Goal: Find specific page/section: Find specific page/section

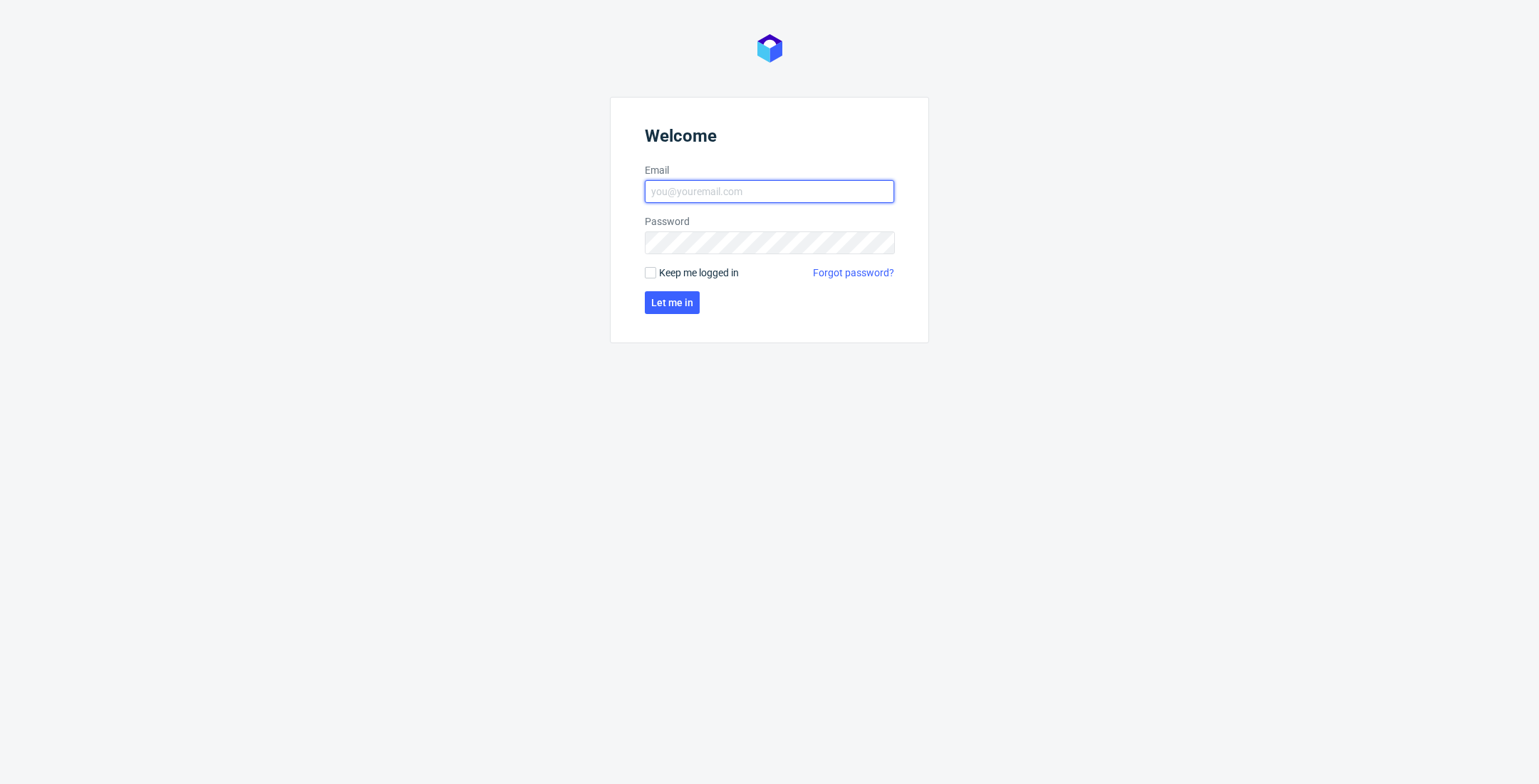
click at [729, 196] on input "Email" at bounding box center [769, 191] width 249 height 23
type input "[EMAIL_ADDRESS][DOMAIN_NAME]"
click button "Let me in" at bounding box center [671, 302] width 55 height 23
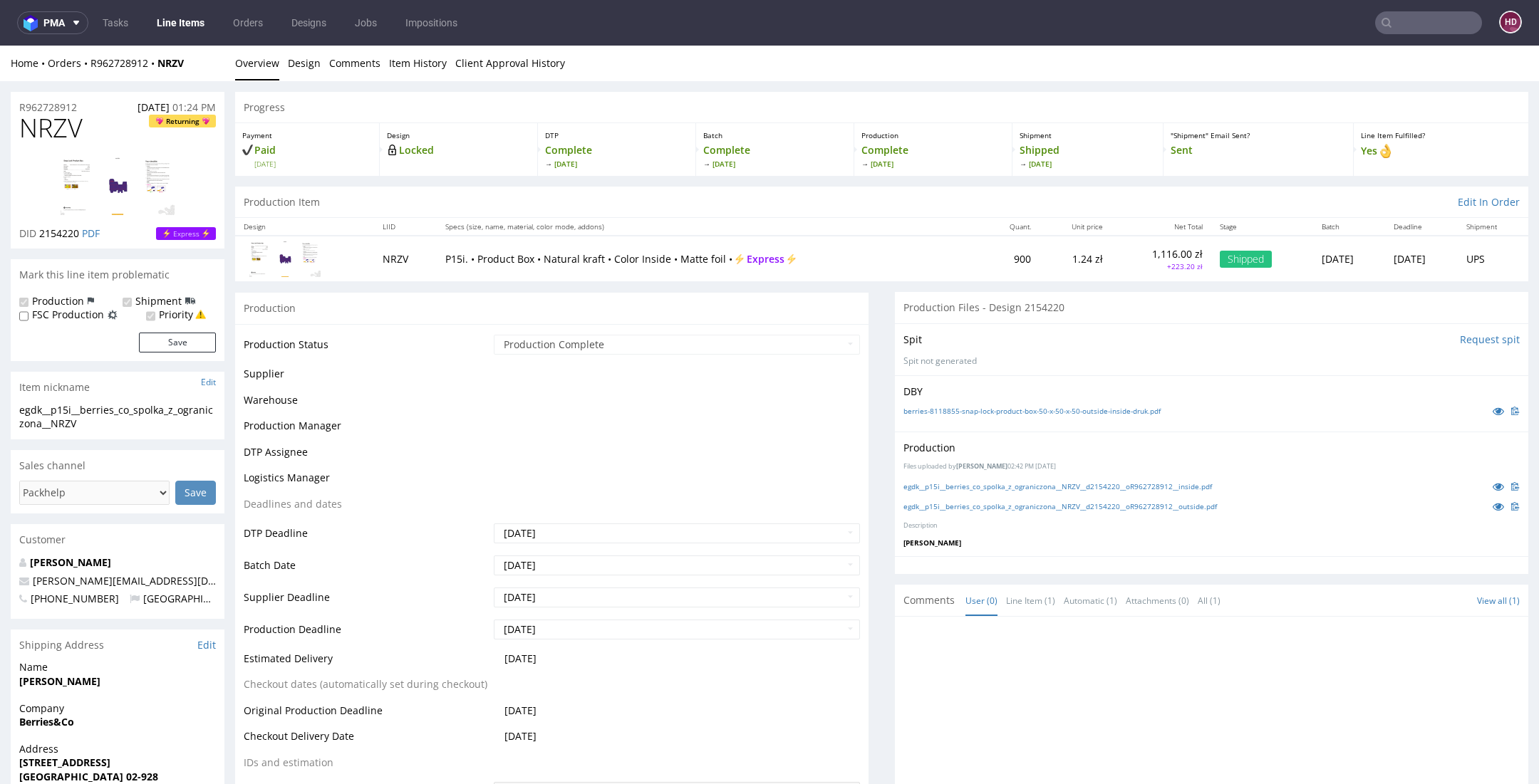
click at [187, 18] on link "Line Items" at bounding box center [180, 23] width 65 height 23
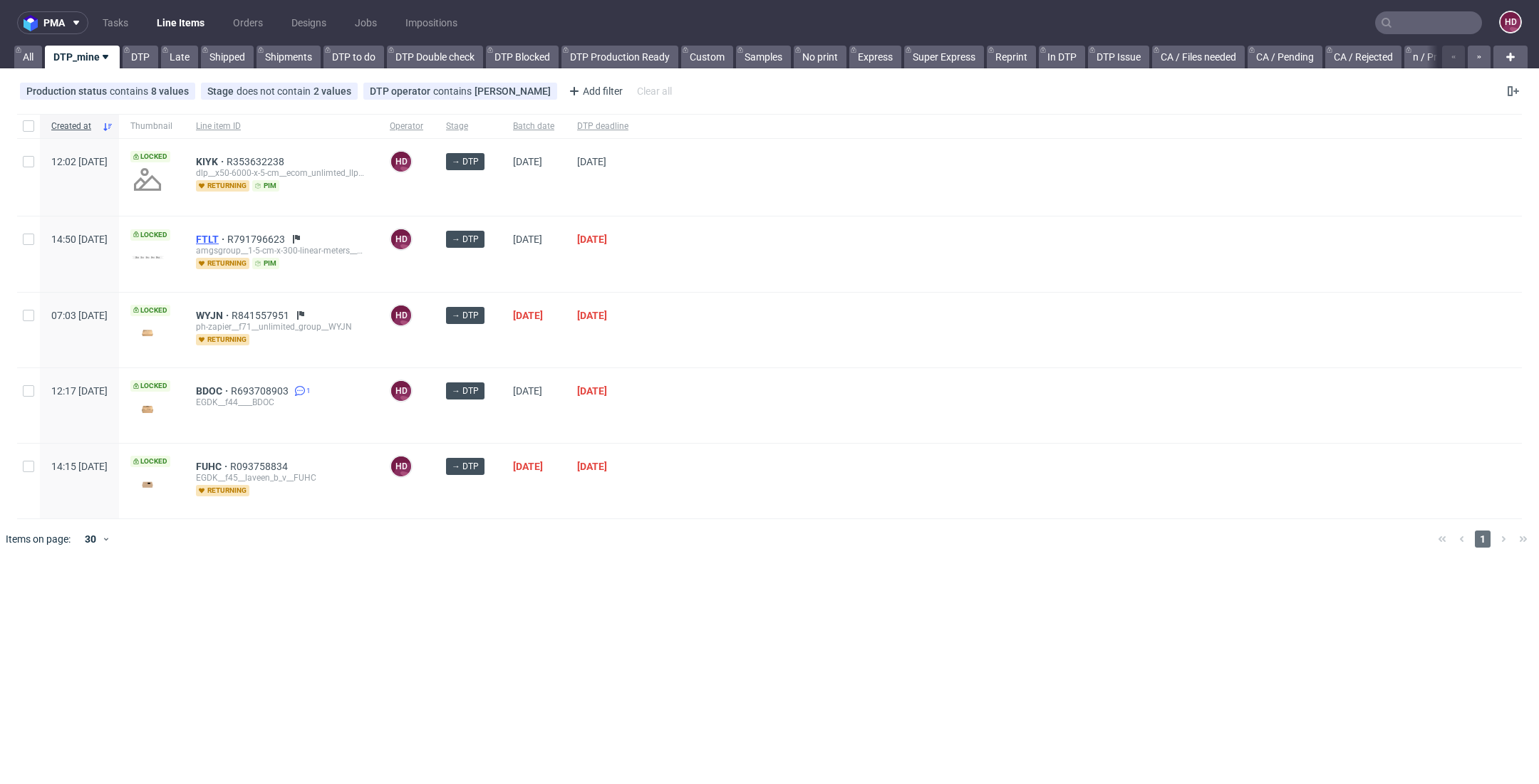
click at [227, 236] on span "FTLT" at bounding box center [212, 240] width 31 height 11
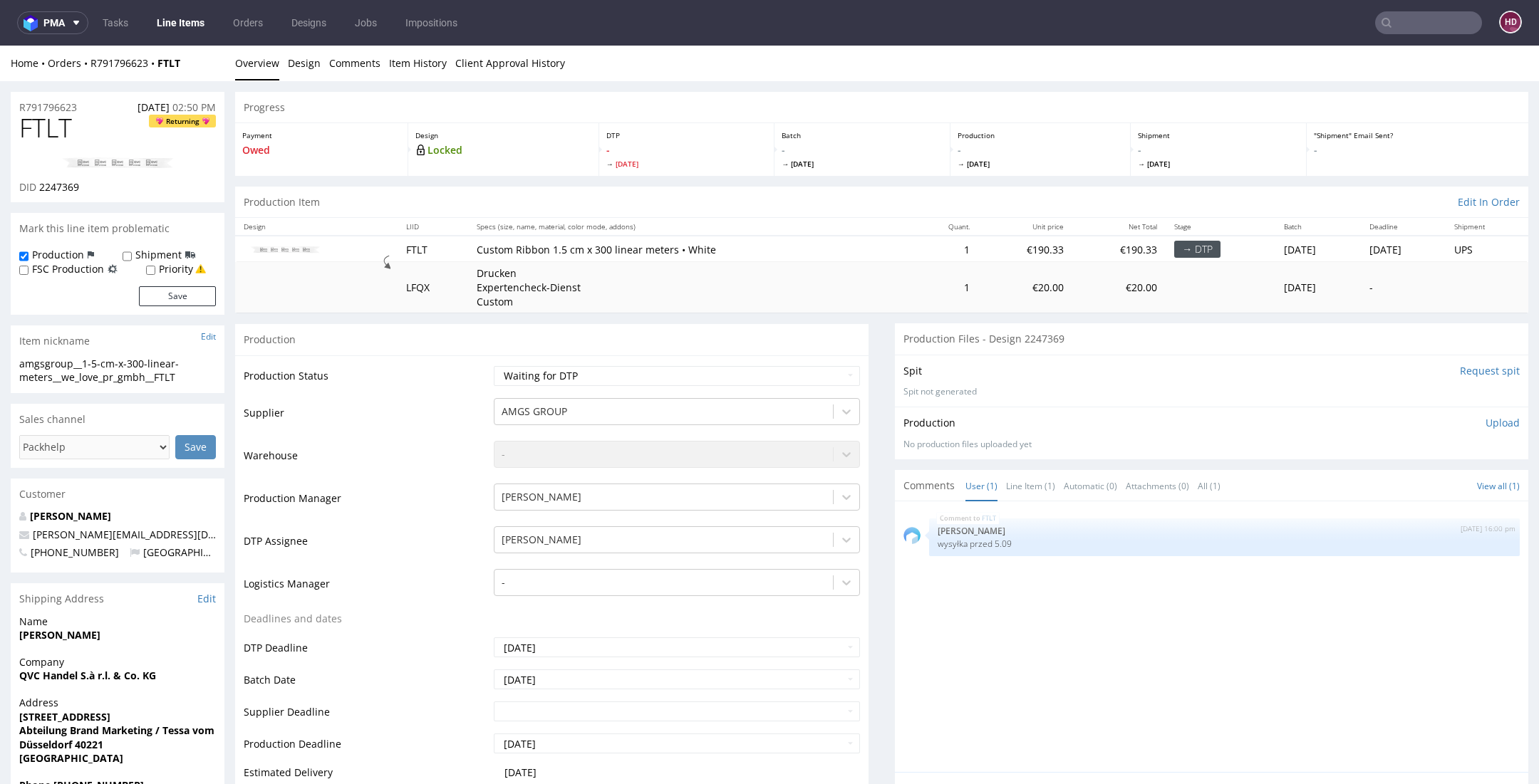
click at [183, 20] on link "Line Items" at bounding box center [180, 23] width 65 height 23
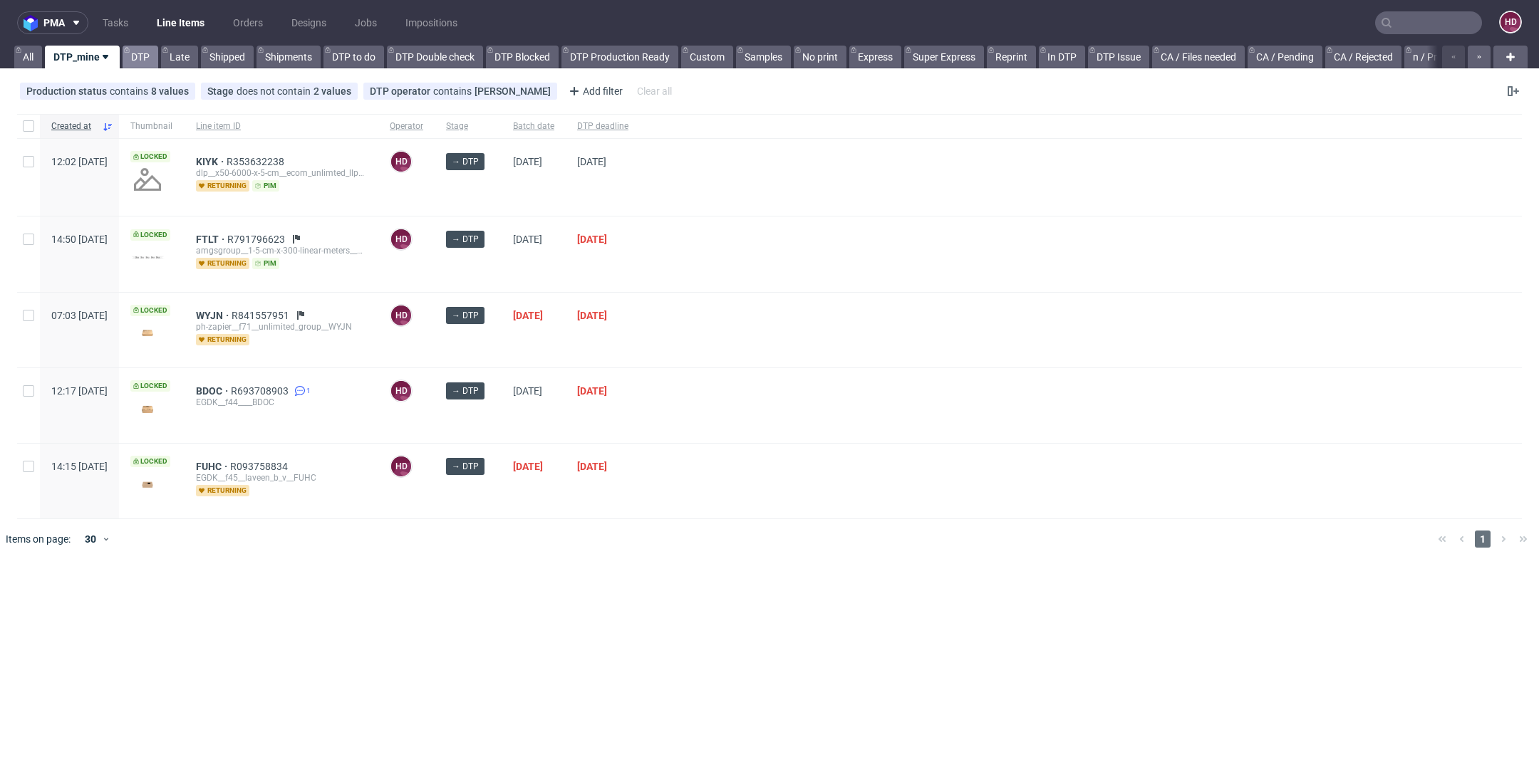
click at [151, 59] on link "DTP" at bounding box center [141, 57] width 36 height 23
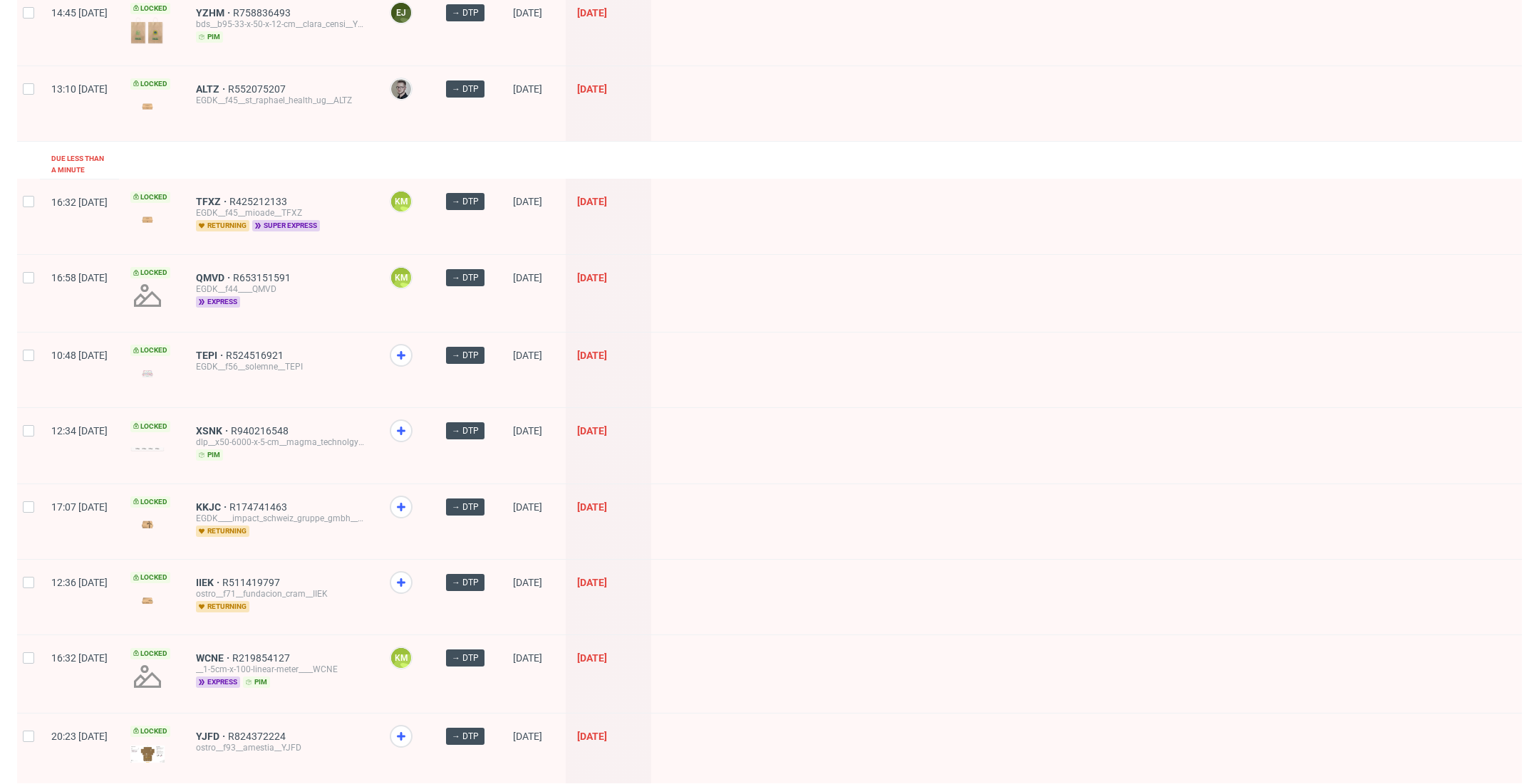
scroll to position [883, 0]
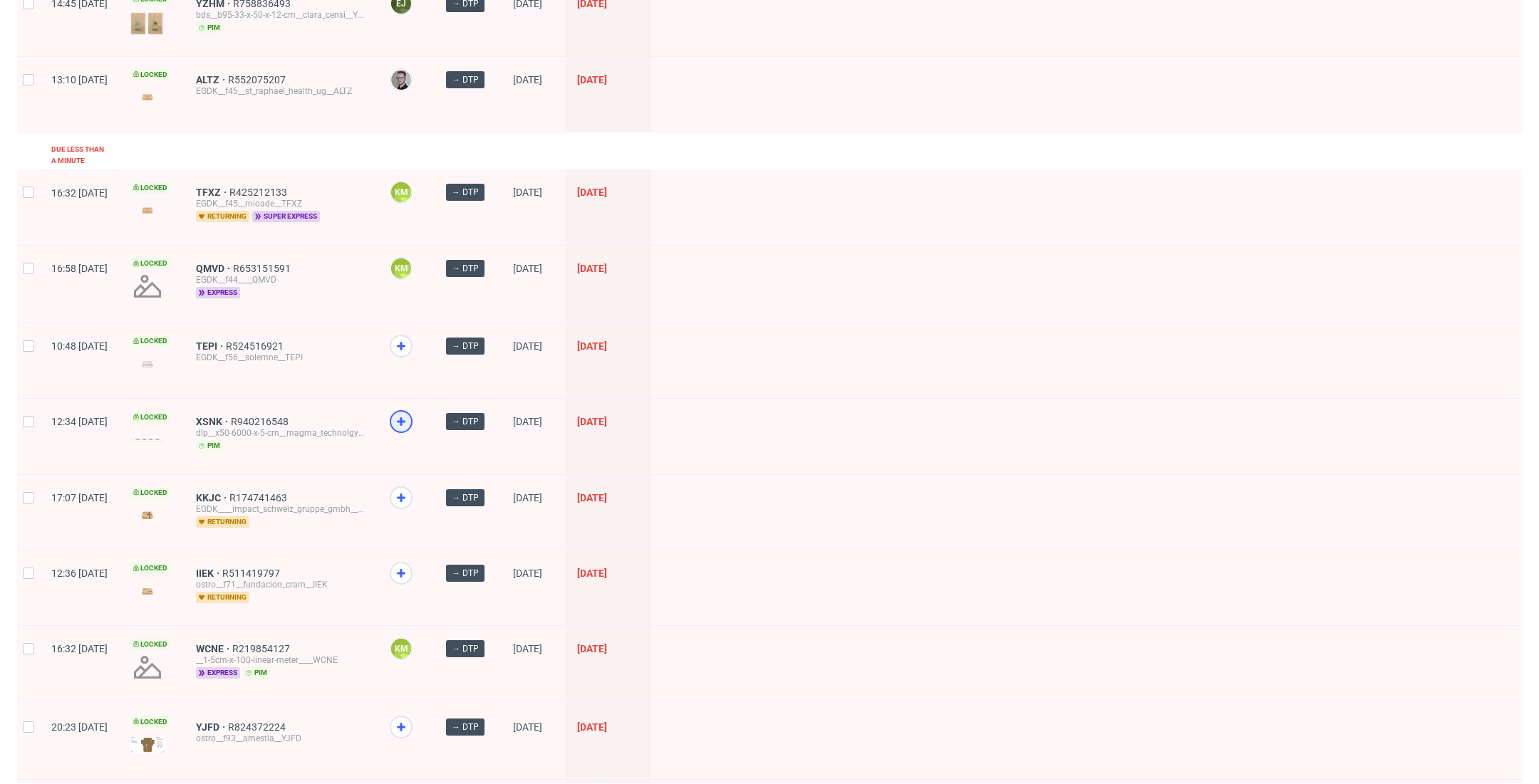
click at [410, 413] on icon at bounding box center [401, 421] width 17 height 17
click at [412, 486] on div at bounding box center [401, 498] width 23 height 23
click at [410, 565] on icon at bounding box center [401, 573] width 17 height 17
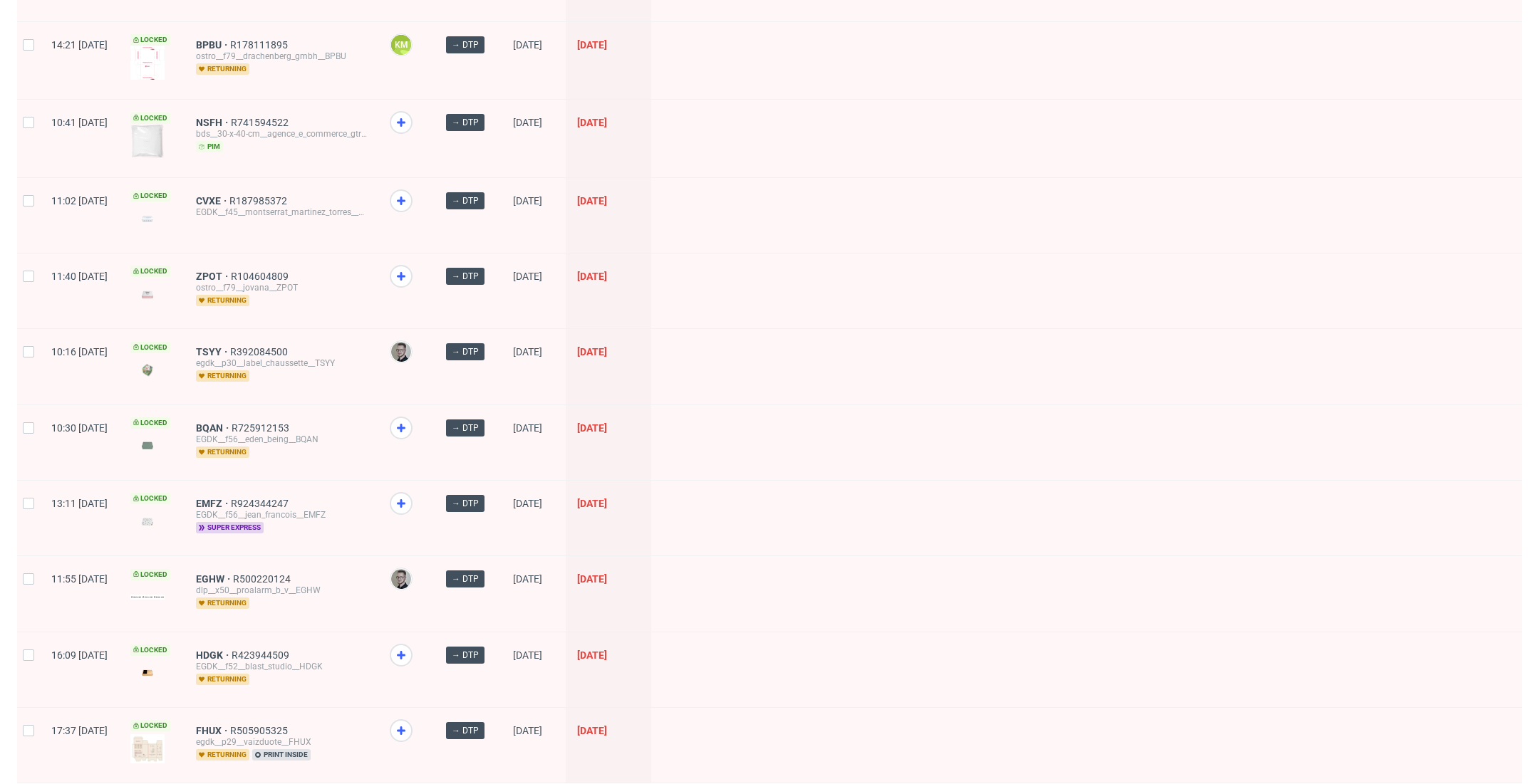
scroll to position [1727, 0]
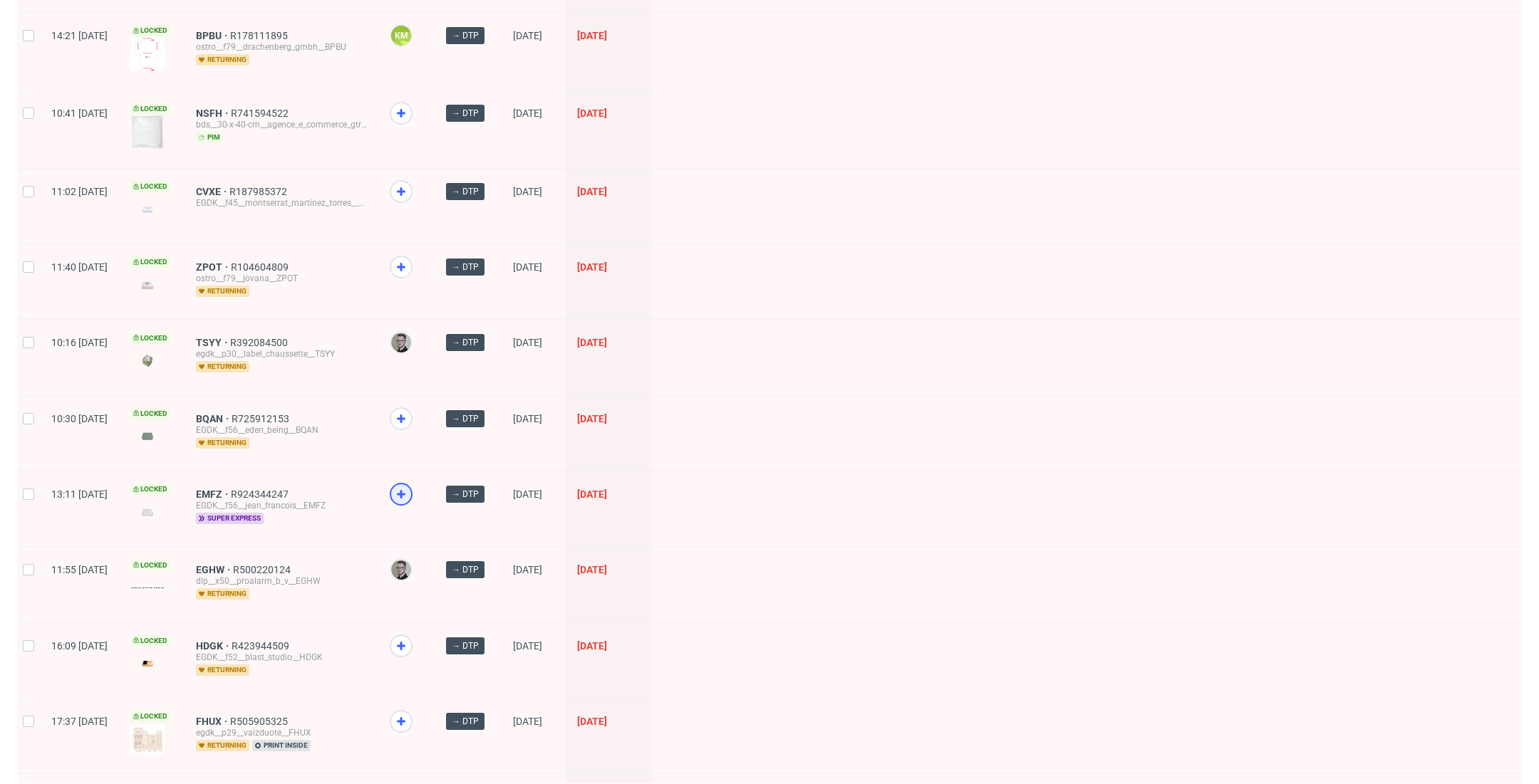
click at [410, 486] on icon at bounding box center [401, 494] width 17 height 17
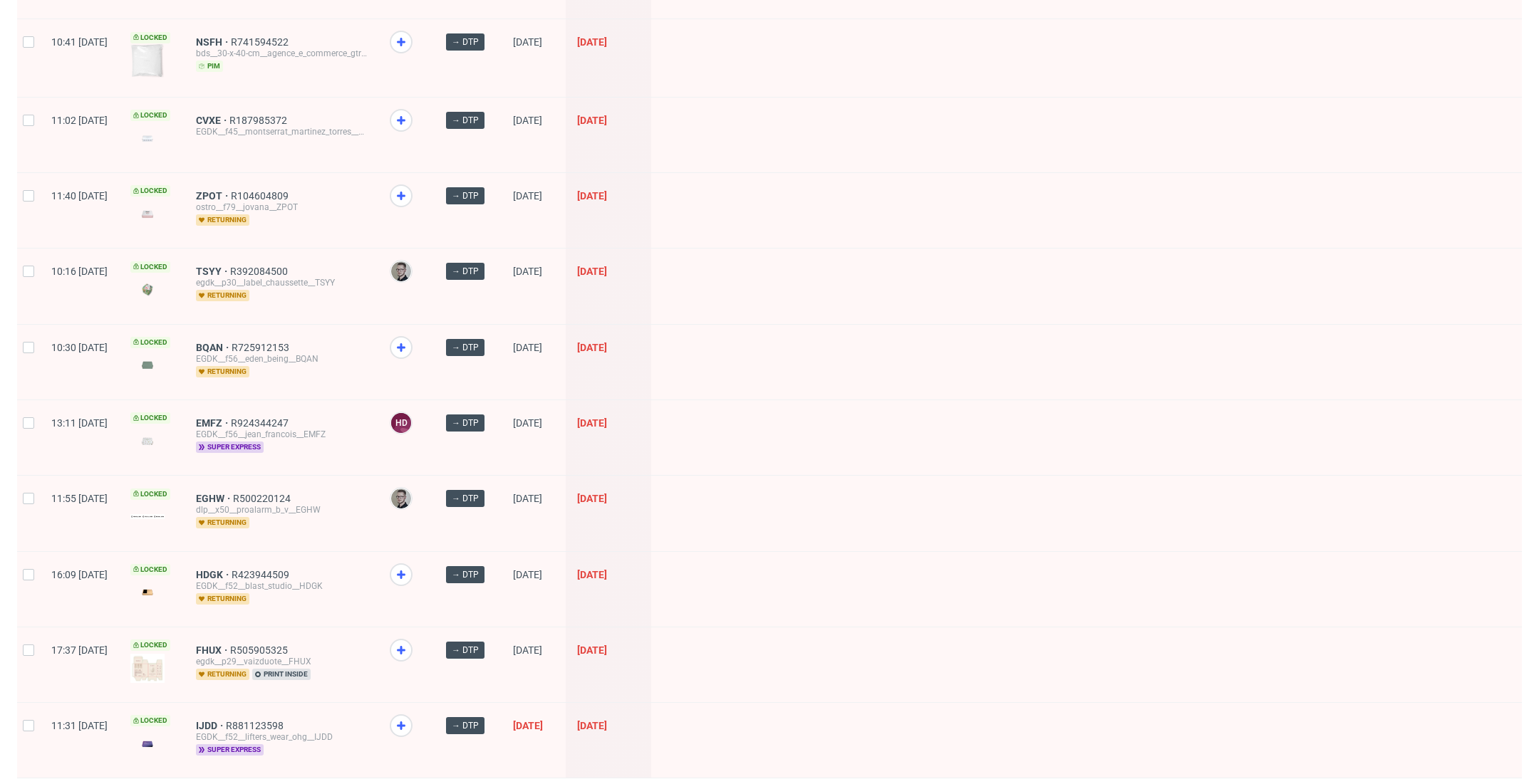
click at [249, 703] on div "IJDD R881123598 EGDK__f52__lifters_wear_ohg__IJDD super express" at bounding box center [281, 740] width 194 height 74
click at [226, 720] on span "IJDD" at bounding box center [211, 726] width 30 height 11
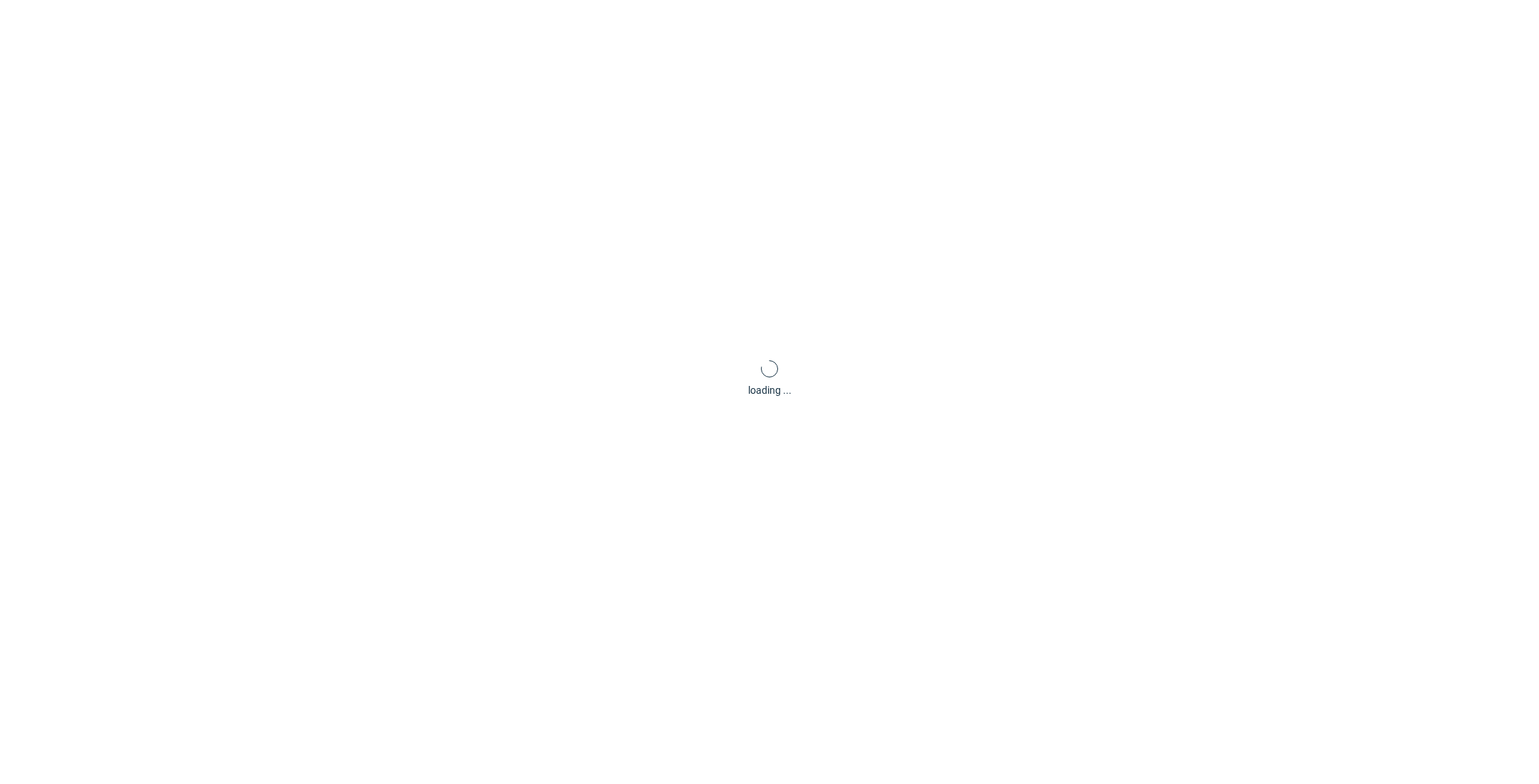
scroll to position [3, 0]
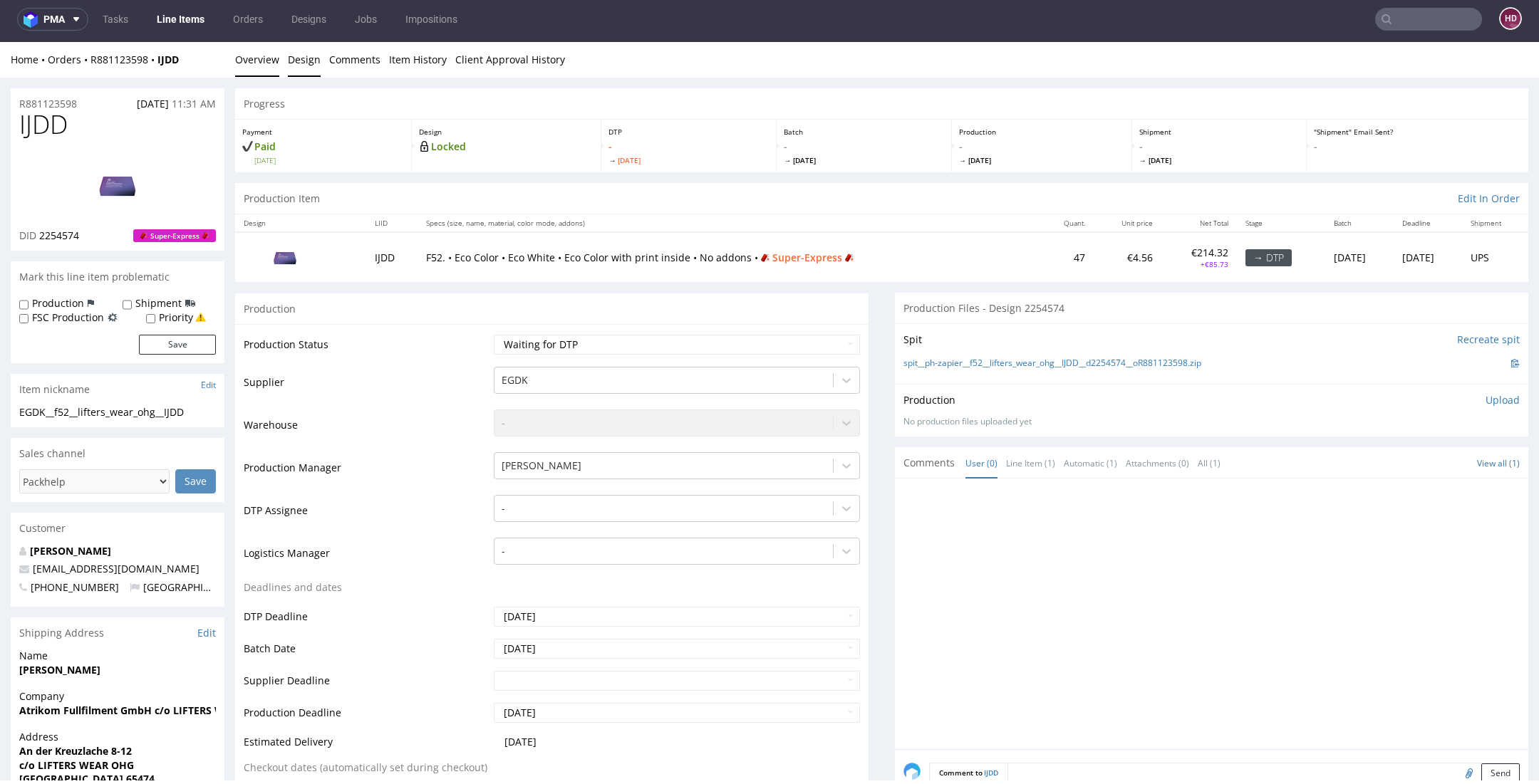
click at [314, 52] on link "Design" at bounding box center [304, 59] width 33 height 35
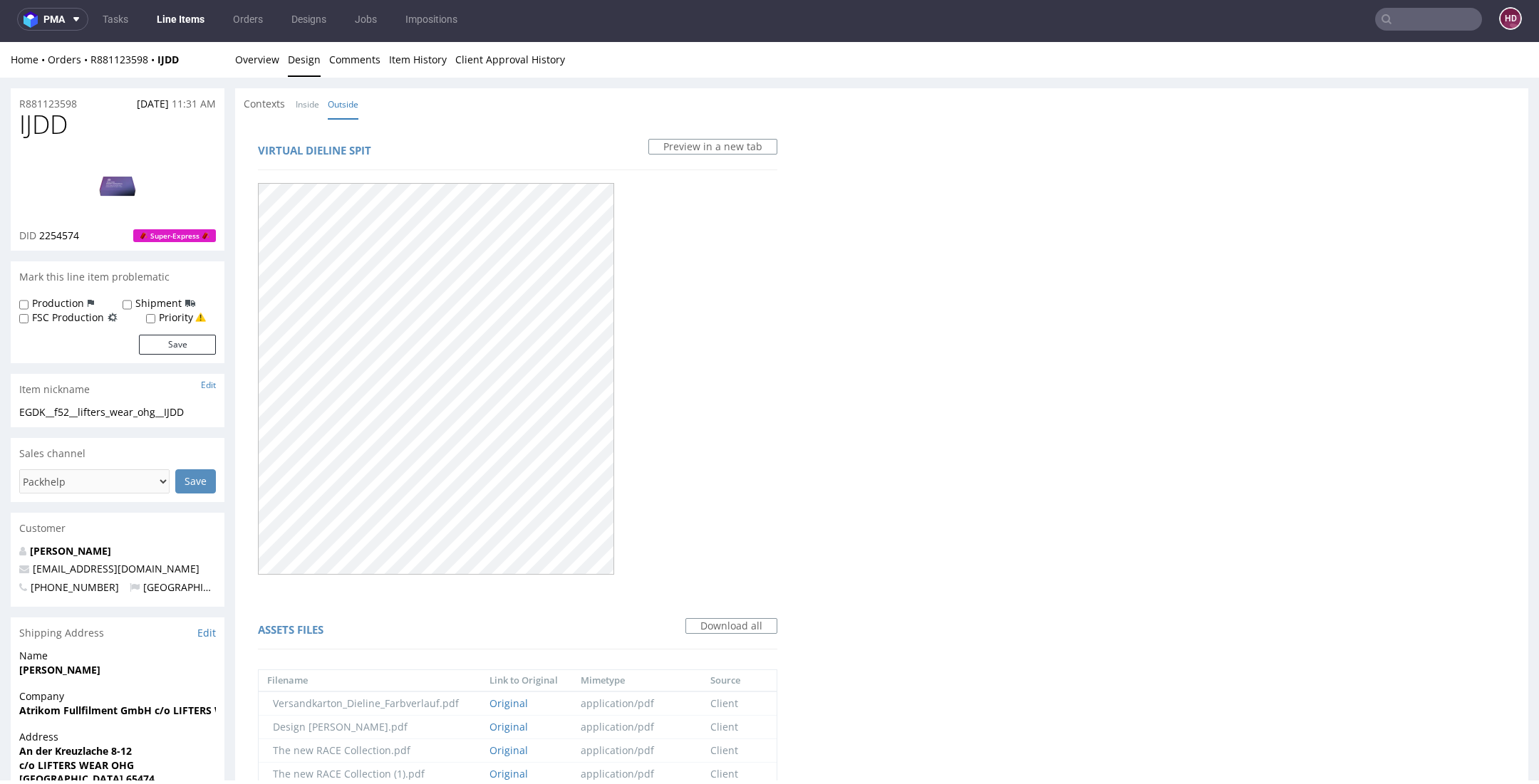
click at [198, 20] on link "Line Items" at bounding box center [180, 20] width 65 height 23
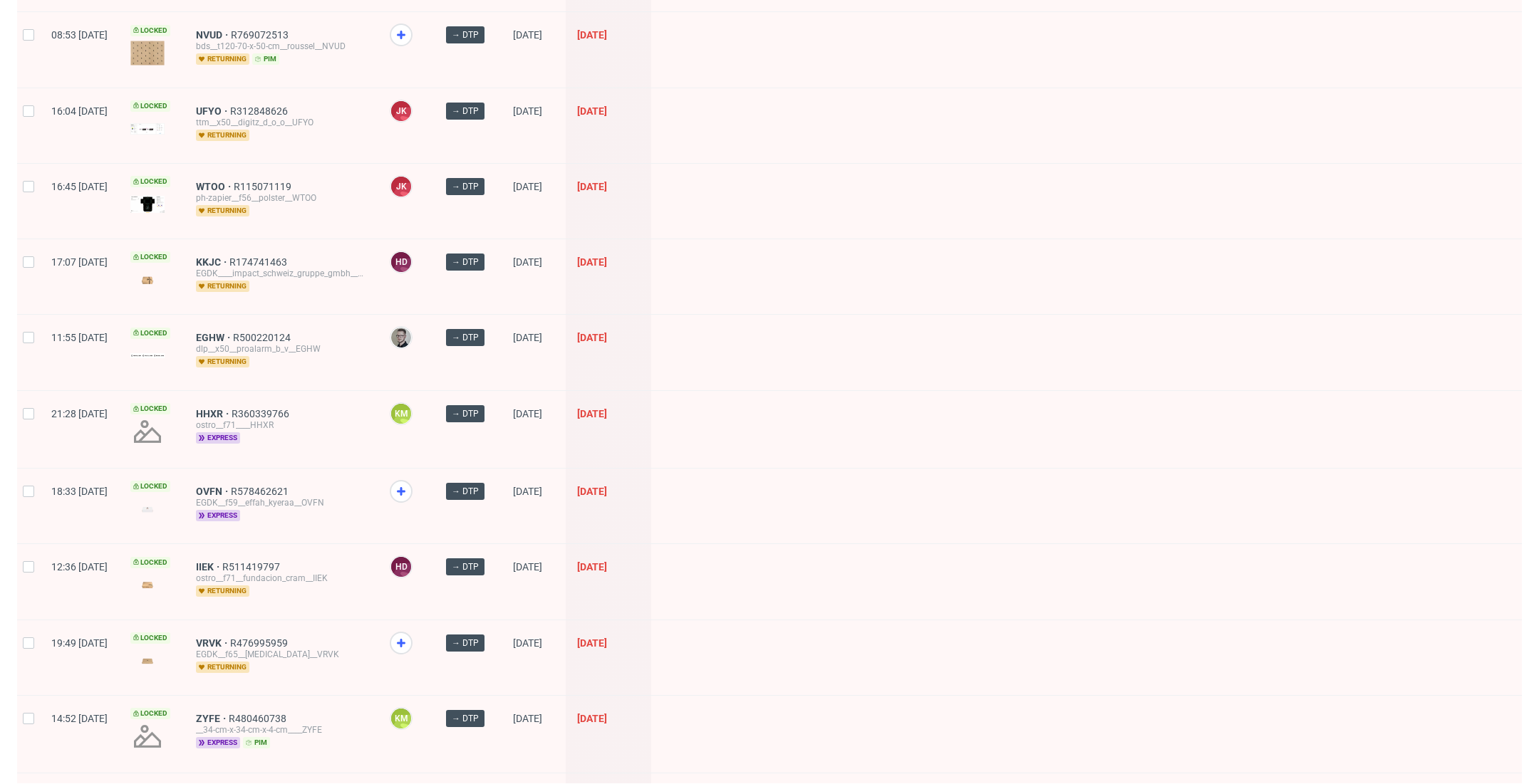
scroll to position [1799, 0]
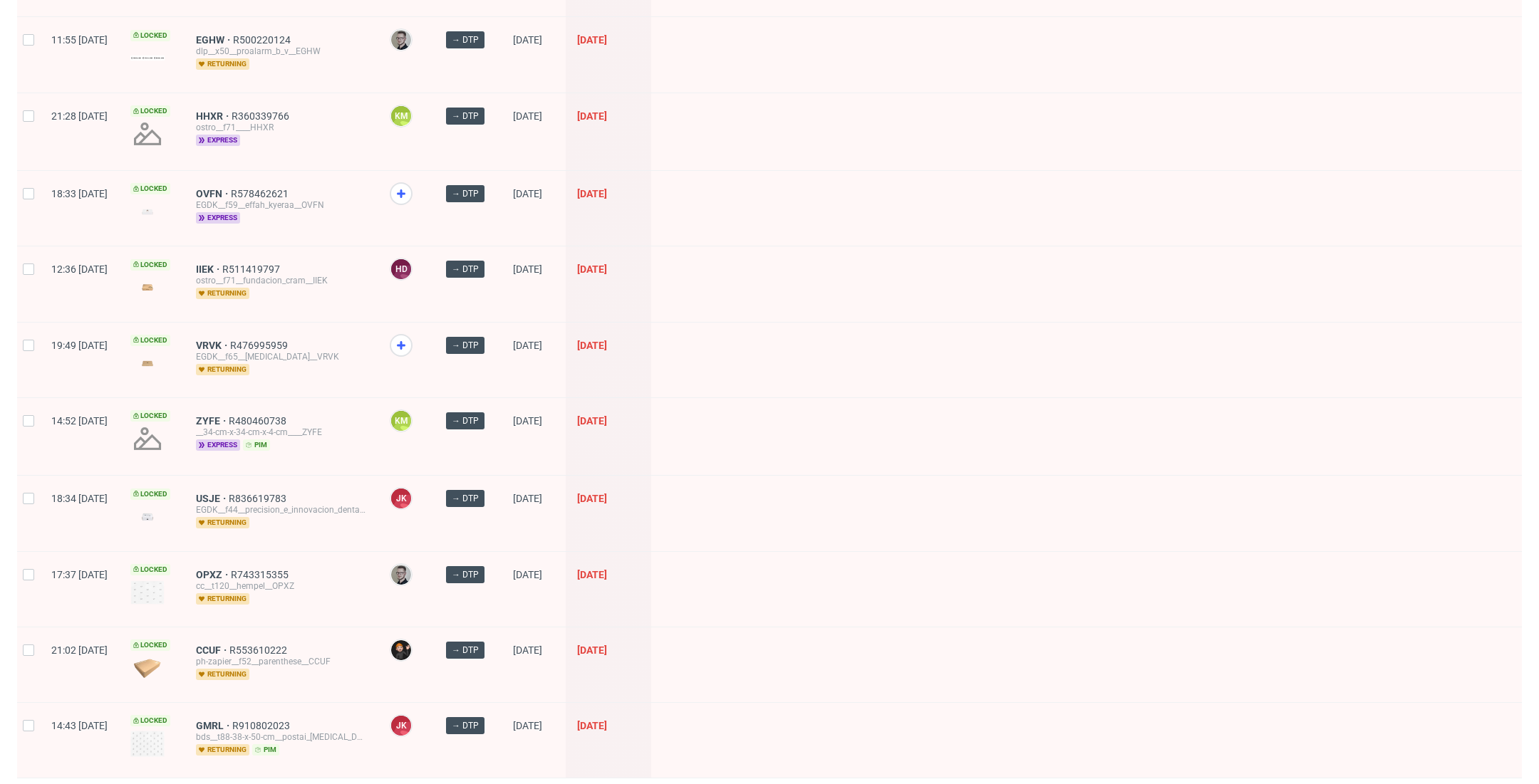
click at [423, 334] on span at bounding box center [406, 357] width 34 height 47
click at [410, 337] on icon at bounding box center [401, 345] width 17 height 17
click at [410, 185] on icon at bounding box center [401, 193] width 17 height 17
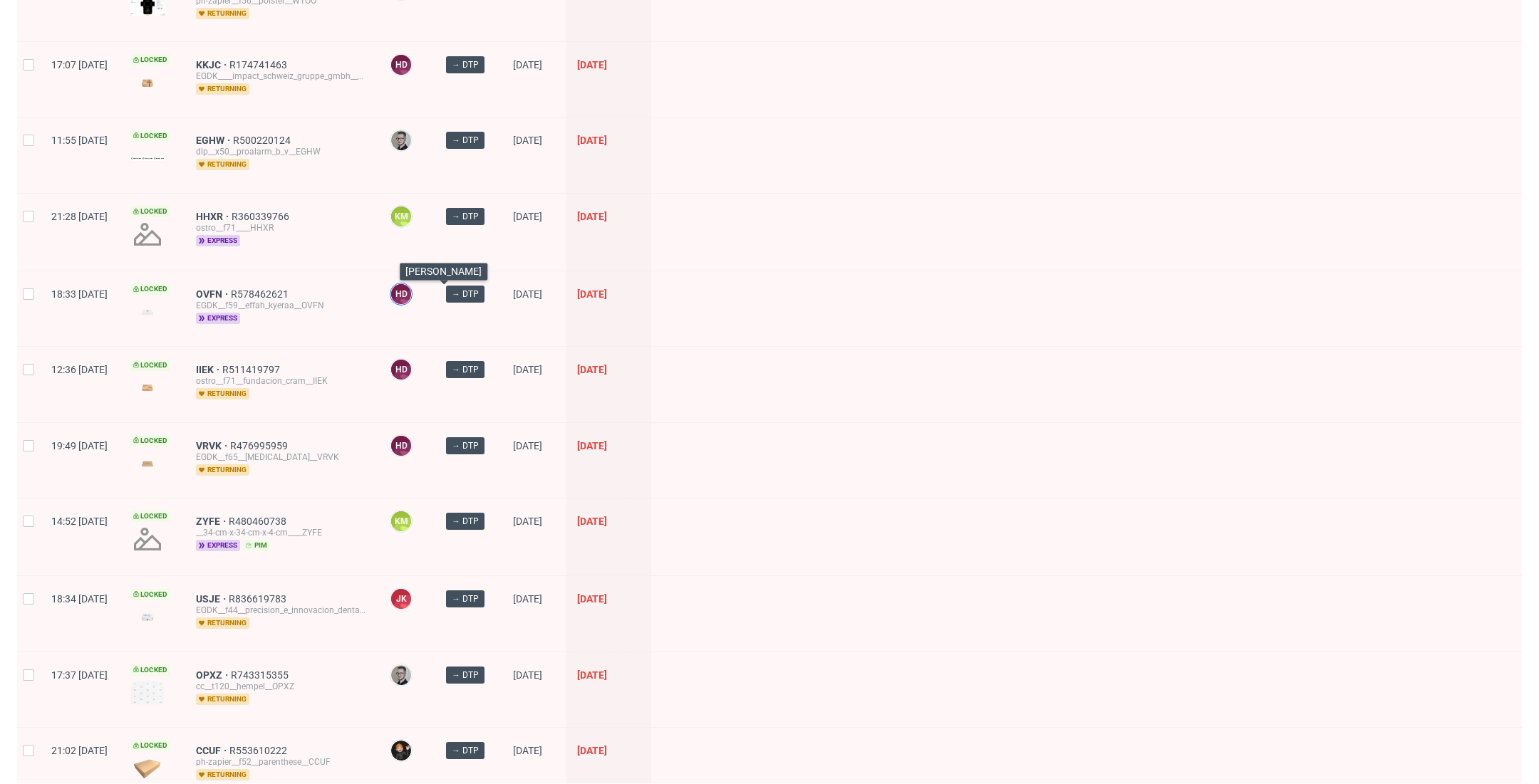
scroll to position [1274, 0]
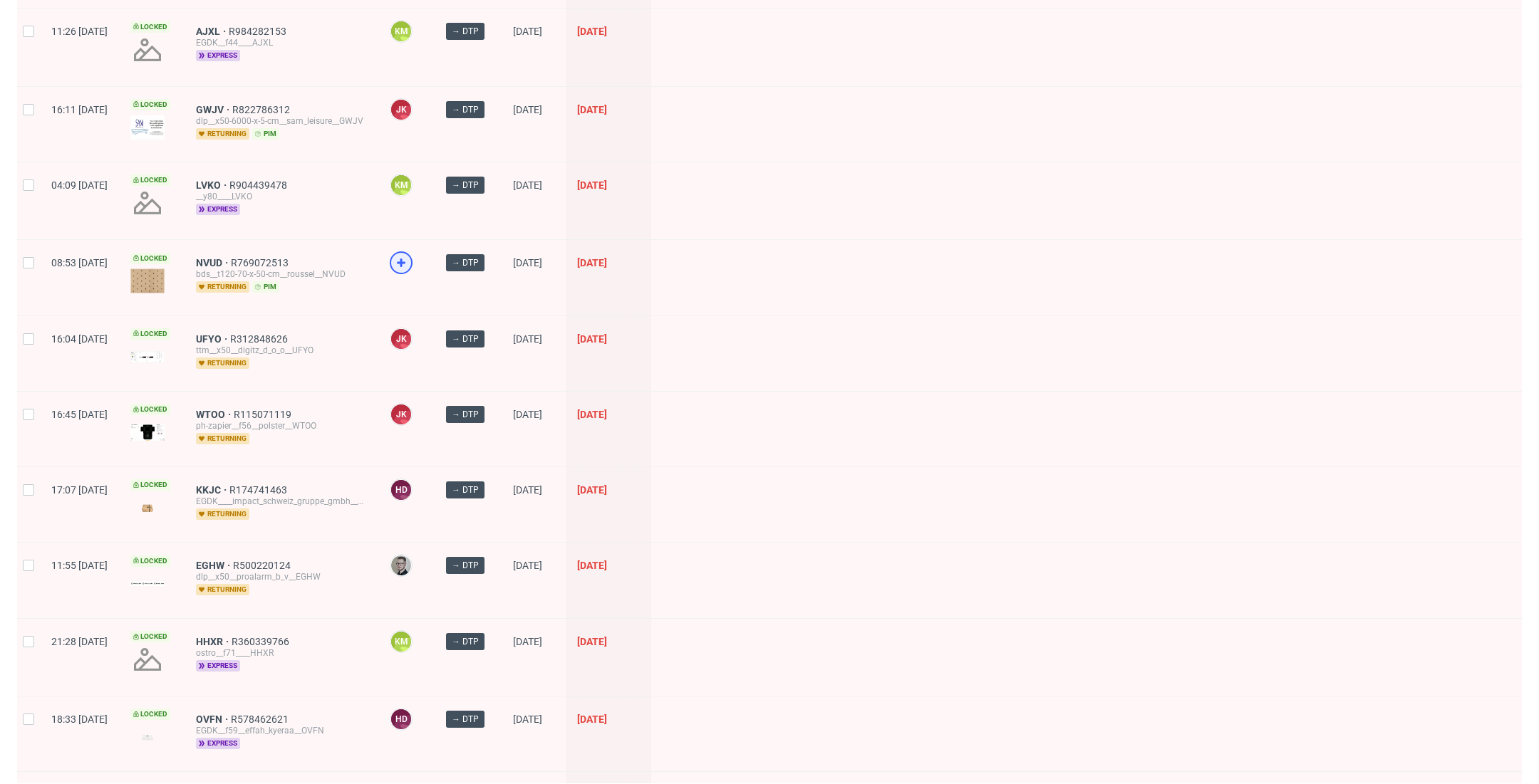
click at [410, 254] on icon at bounding box center [401, 262] width 17 height 17
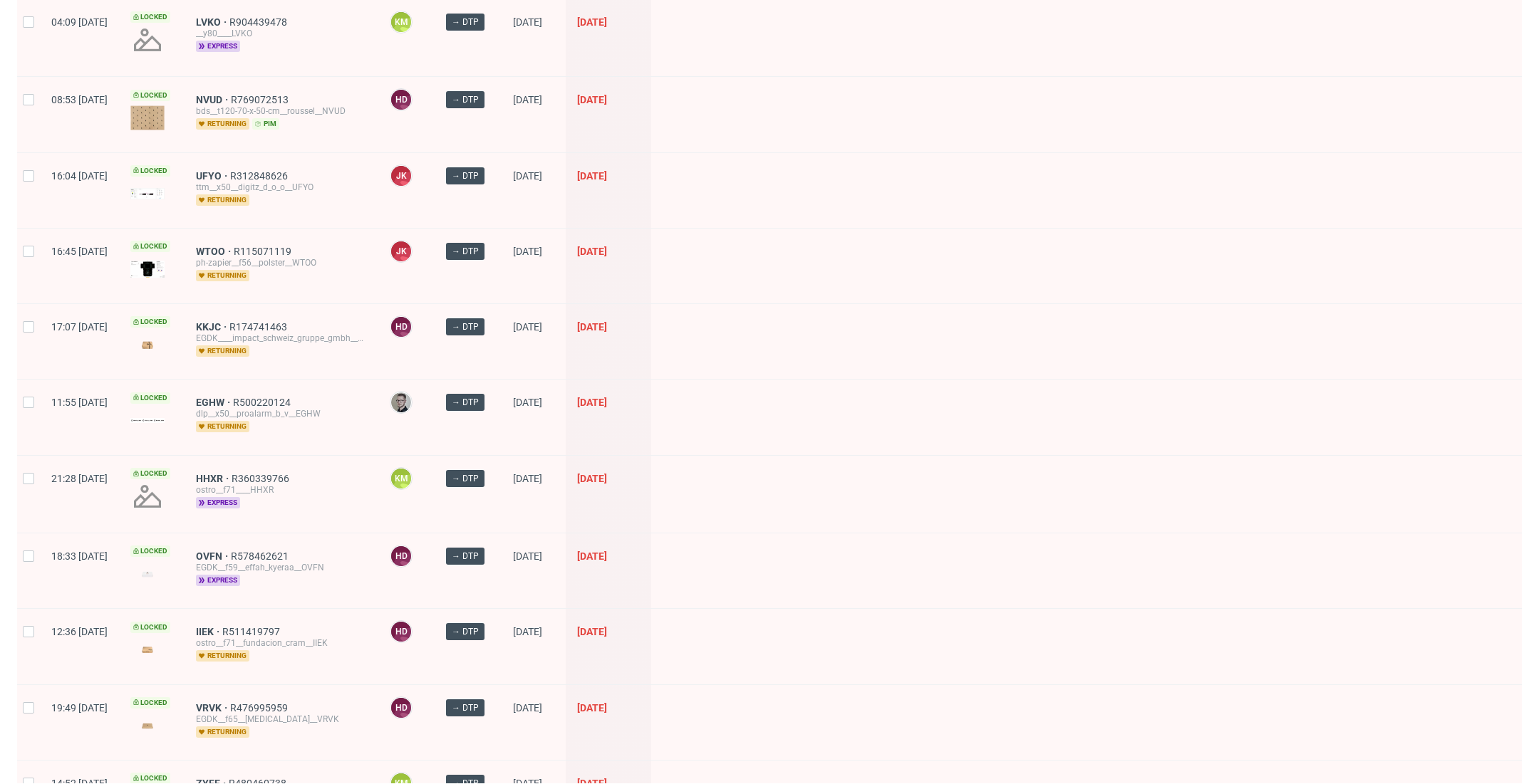
scroll to position [1799, 0]
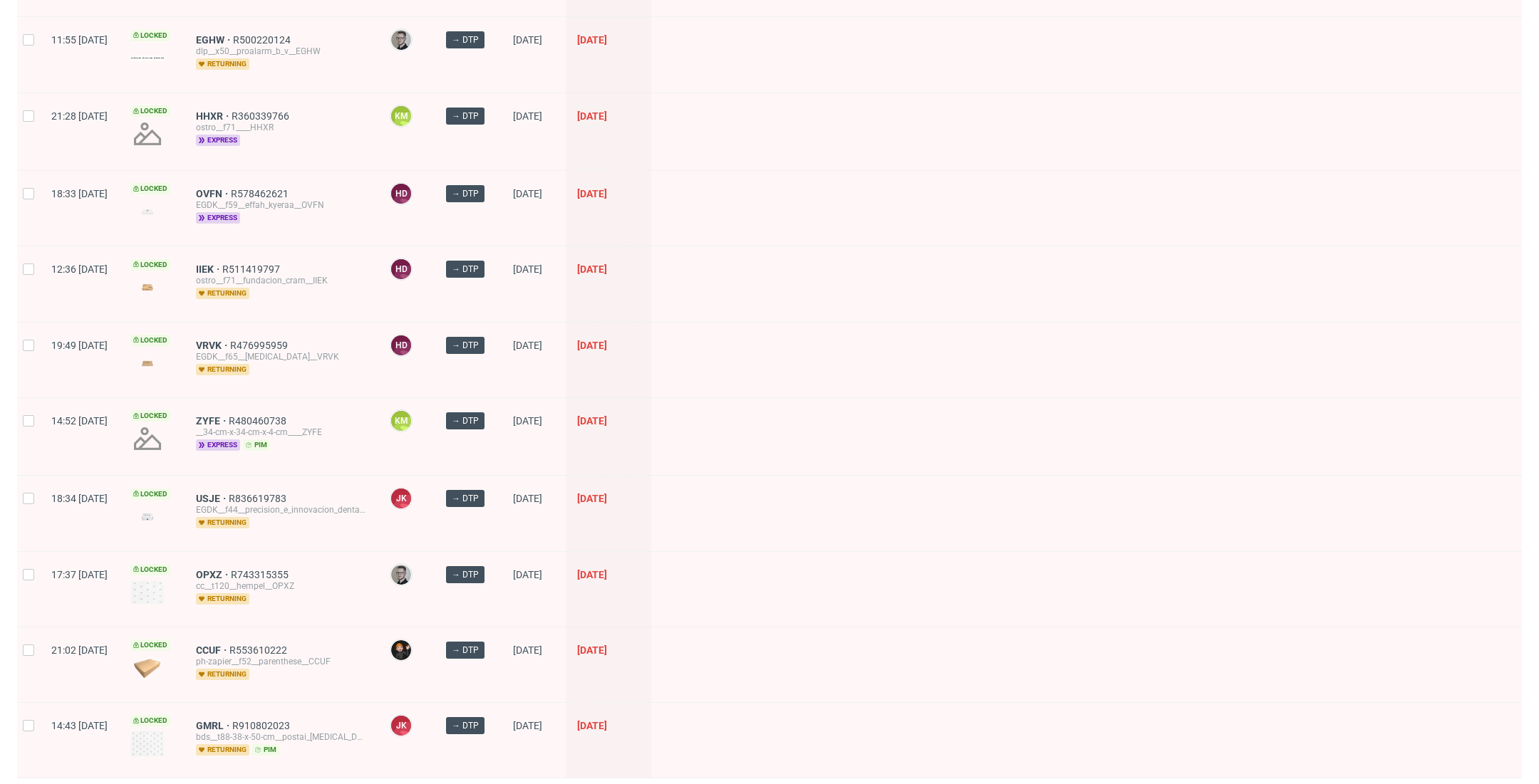
click at [1368, 783] on span "2" at bounding box center [1375, 798] width 16 height 17
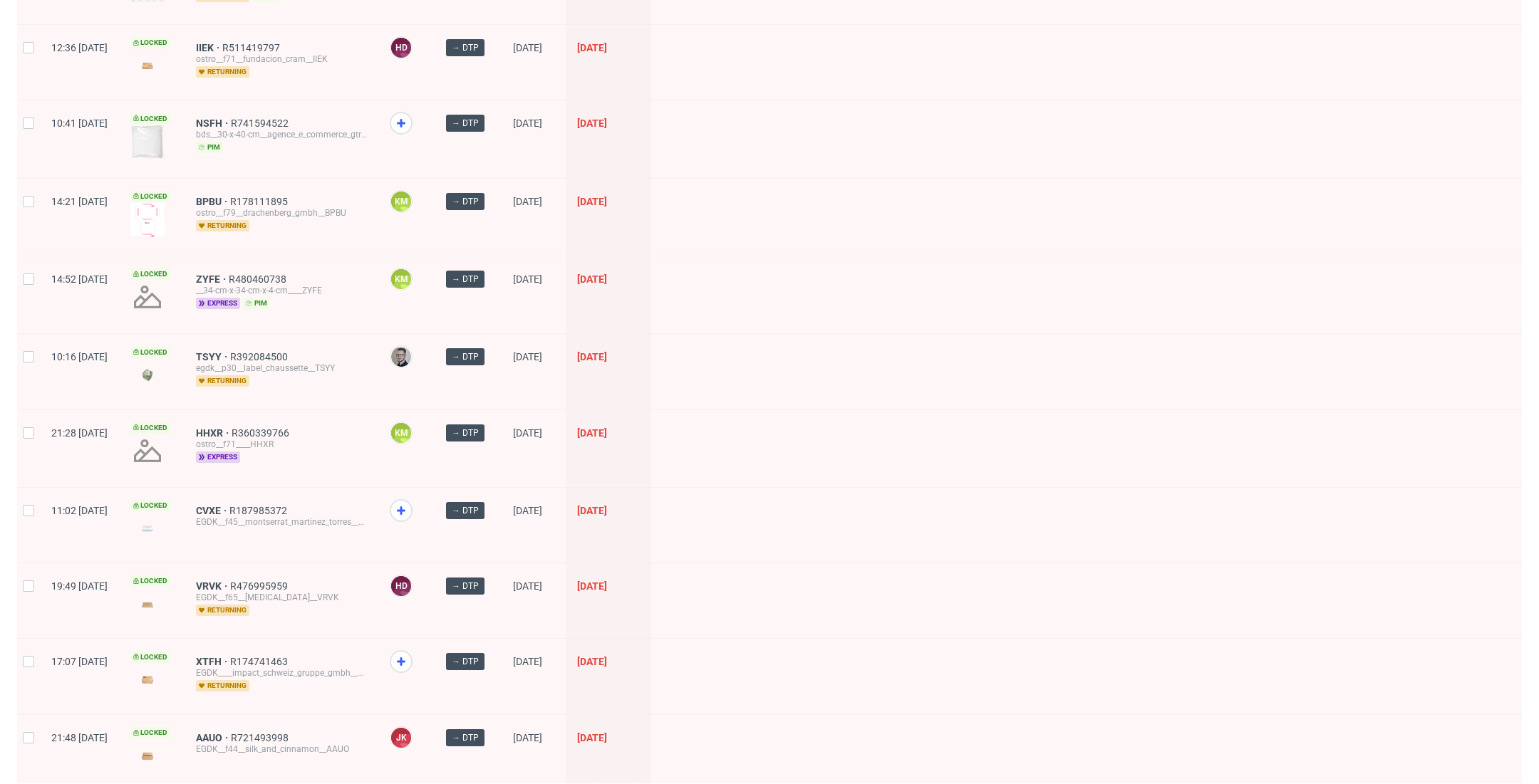
scroll to position [1402, 0]
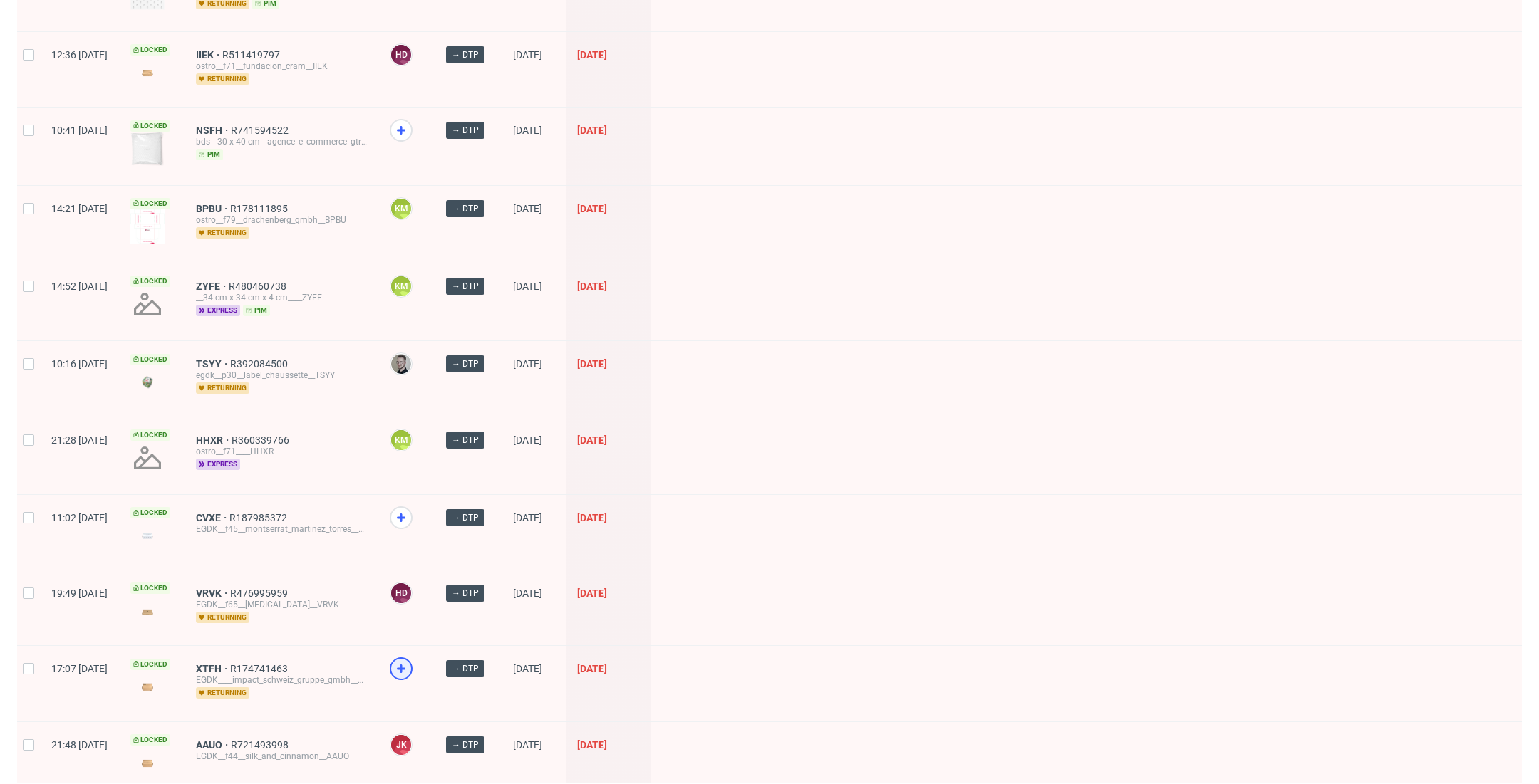
click at [406, 665] on use at bounding box center [401, 669] width 8 height 8
click at [406, 513] on use at bounding box center [401, 517] width 8 height 8
click at [406, 126] on use at bounding box center [401, 130] width 8 height 8
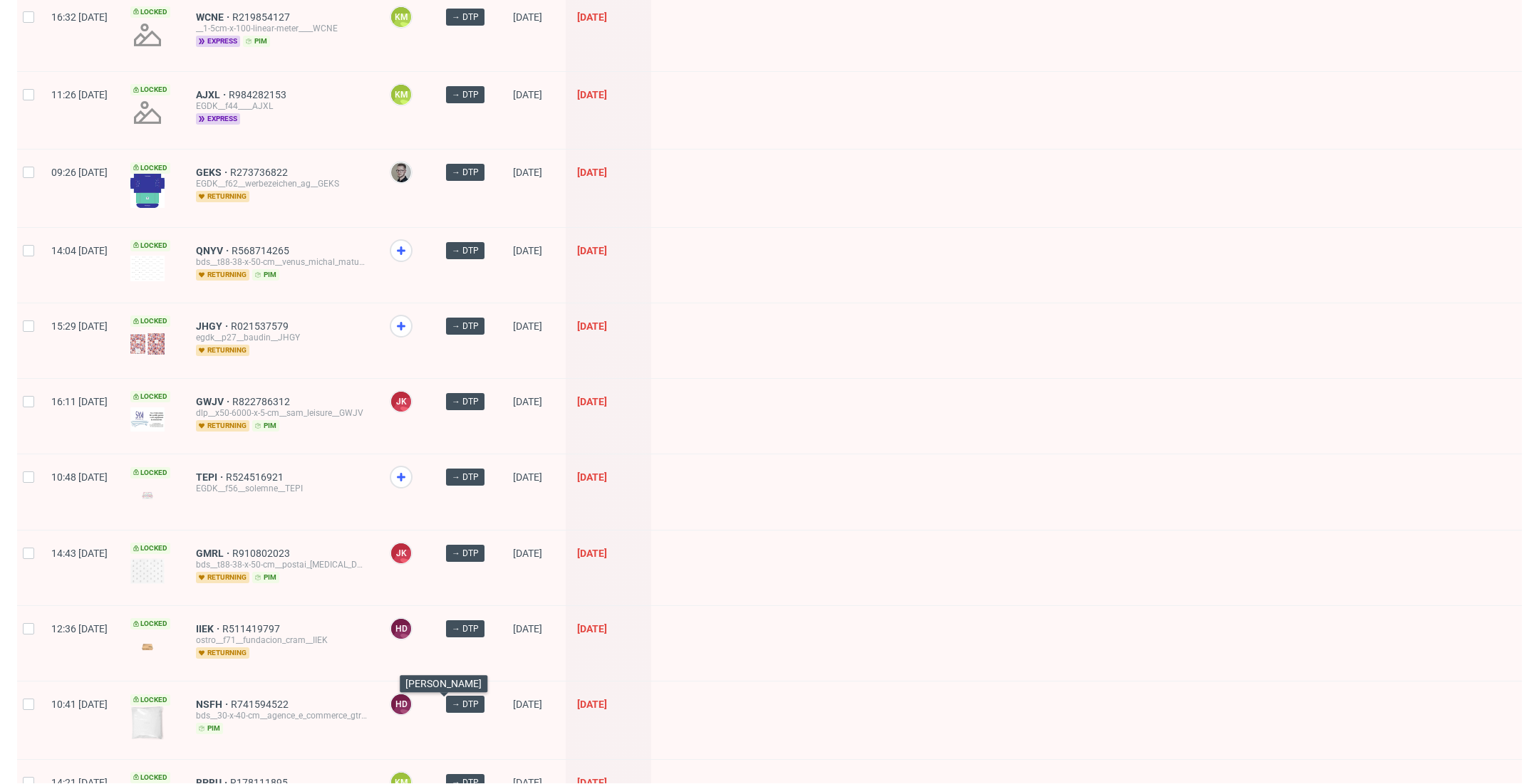
scroll to position [716, 0]
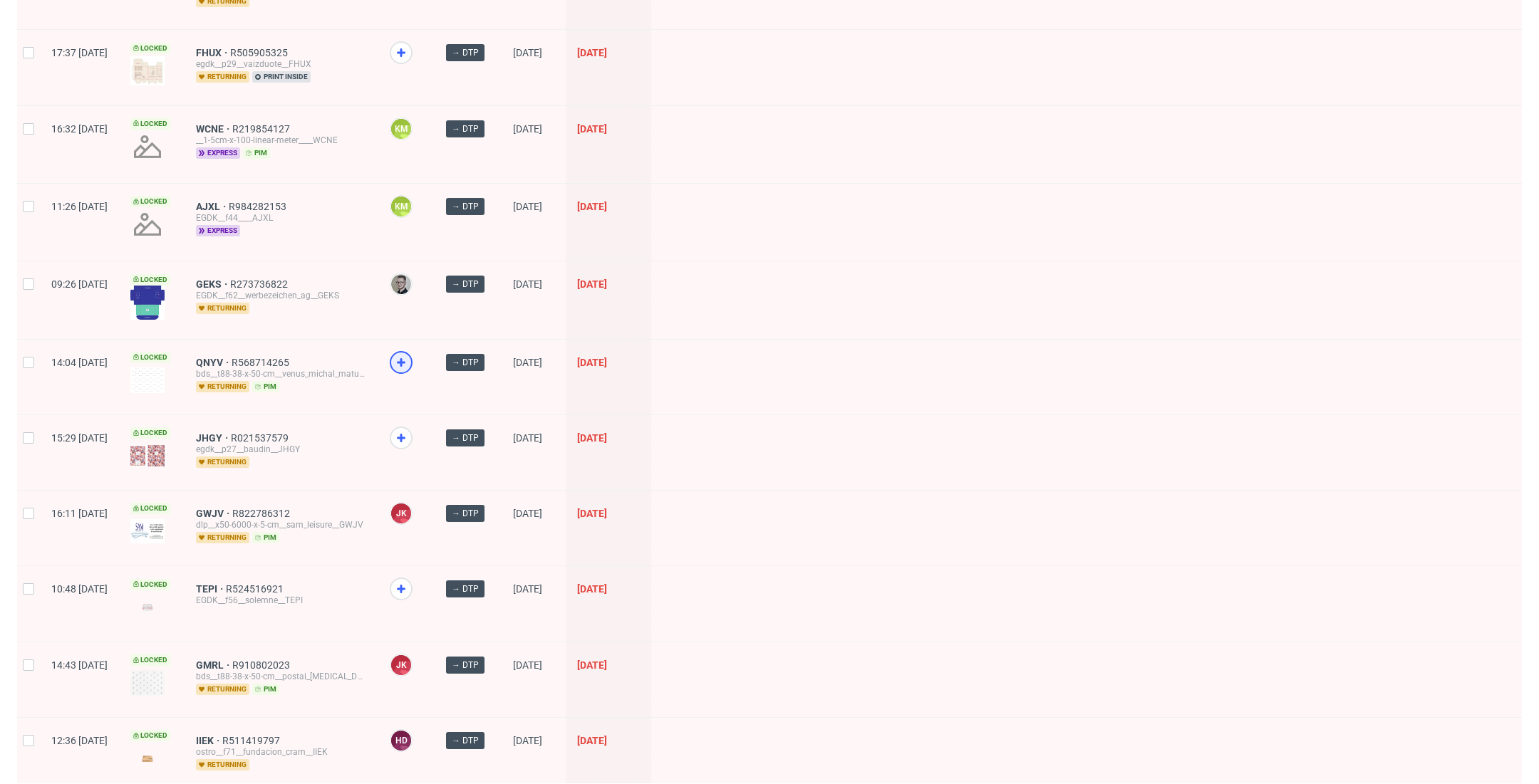
click at [410, 358] on icon at bounding box center [401, 362] width 17 height 17
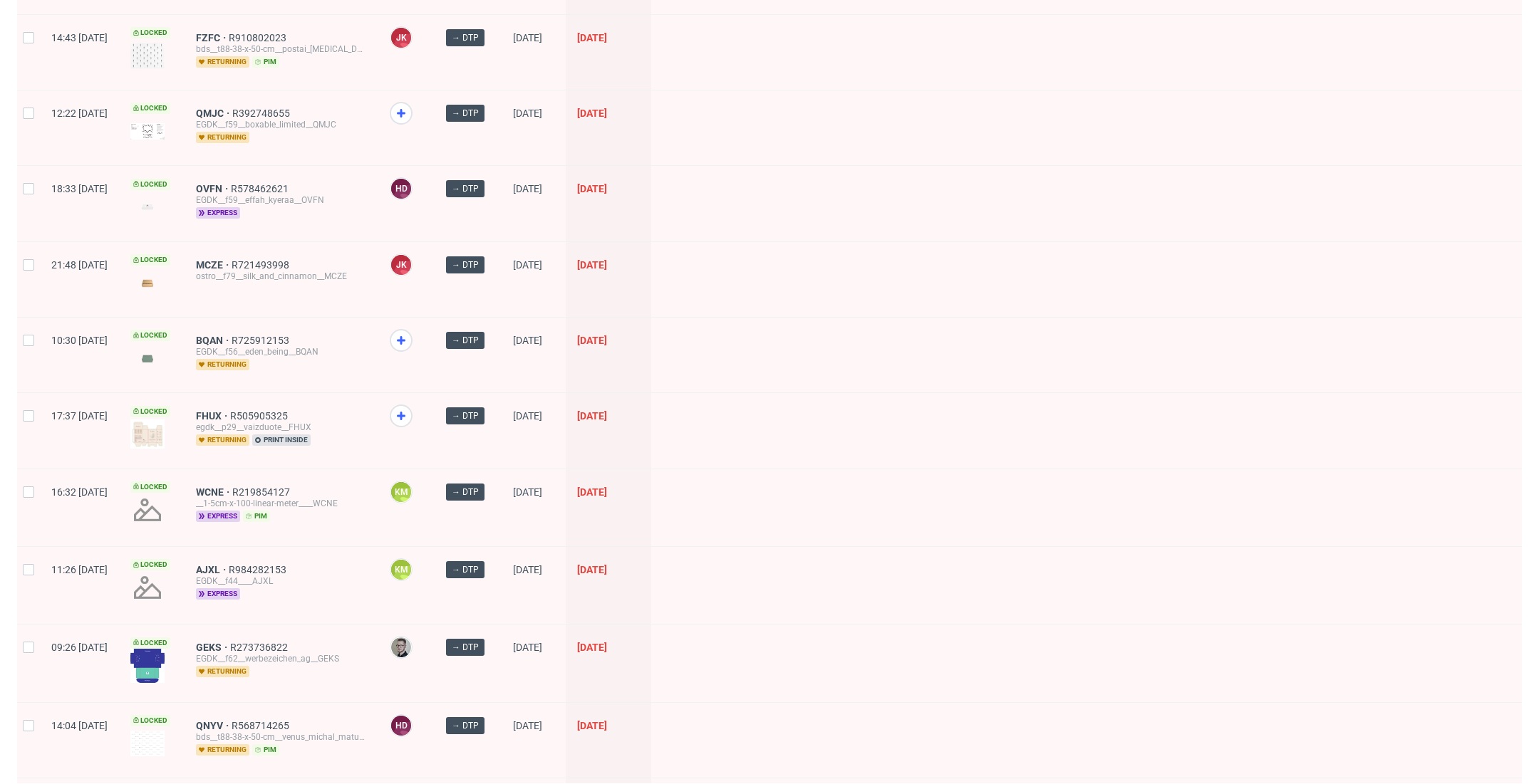
scroll to position [352, 0]
click at [410, 338] on icon at bounding box center [401, 341] width 17 height 17
click at [232, 108] on span "QMJC" at bounding box center [214, 114] width 36 height 11
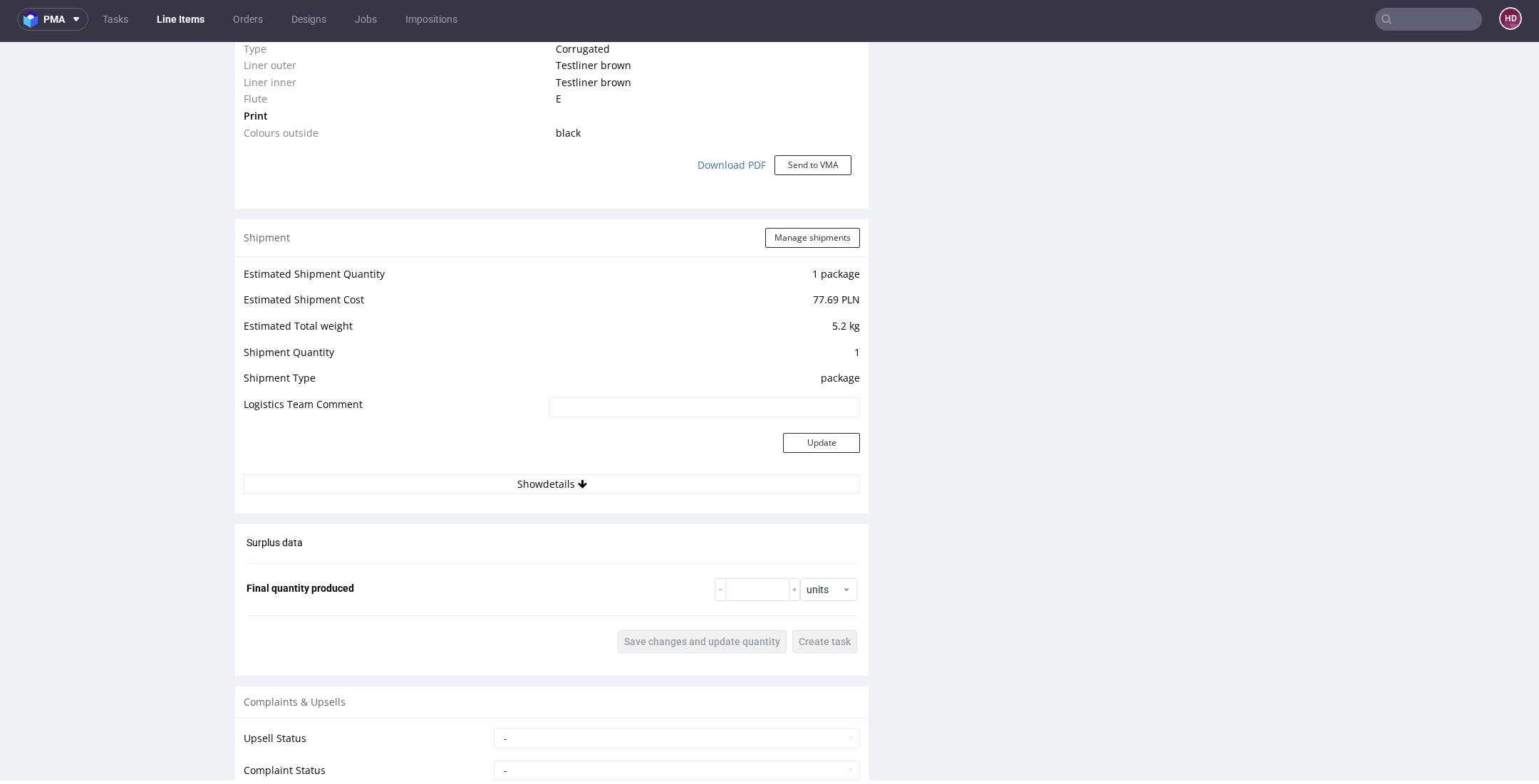
scroll to position [1458, 0]
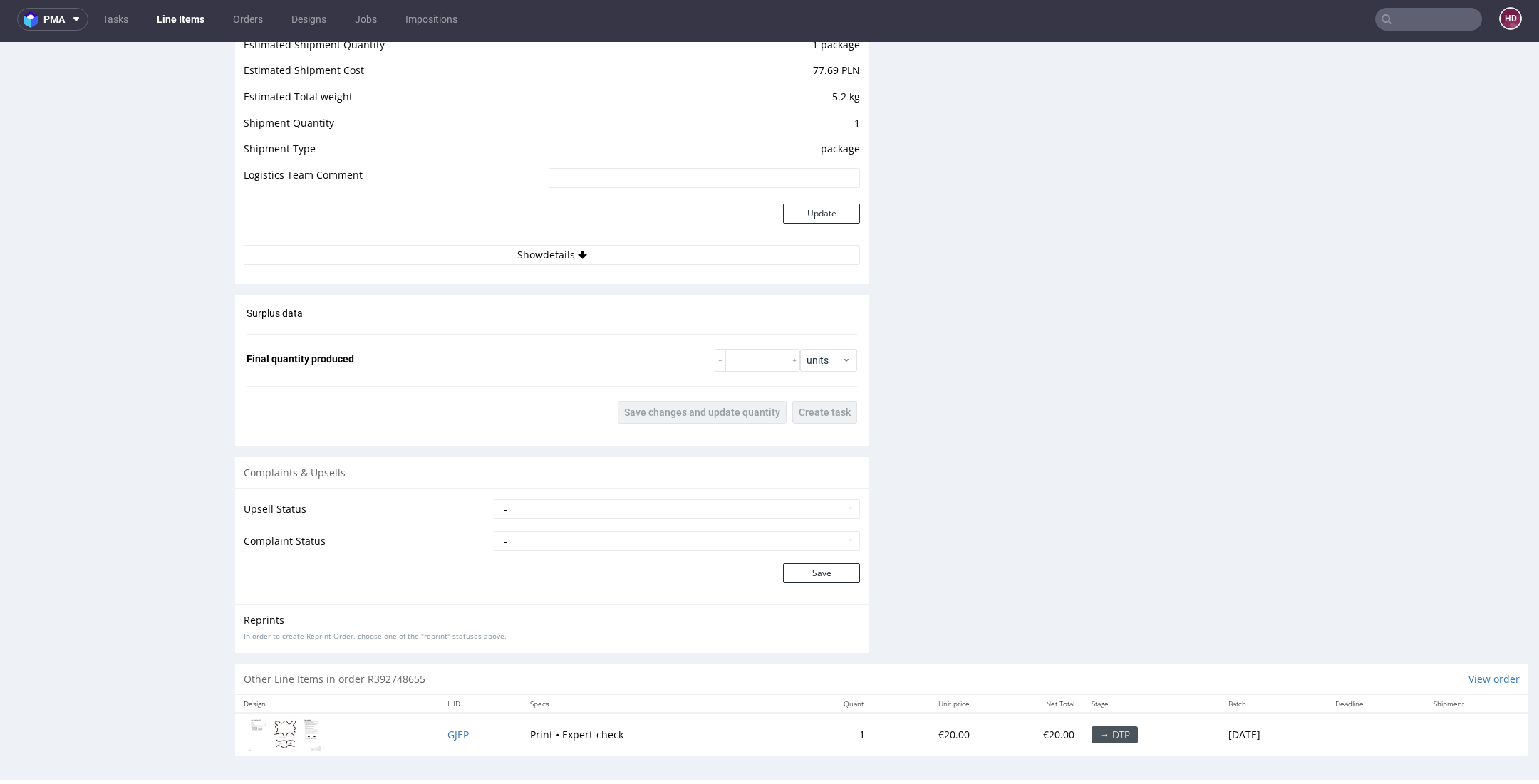
click at [198, 21] on link "Line Items" at bounding box center [180, 20] width 65 height 23
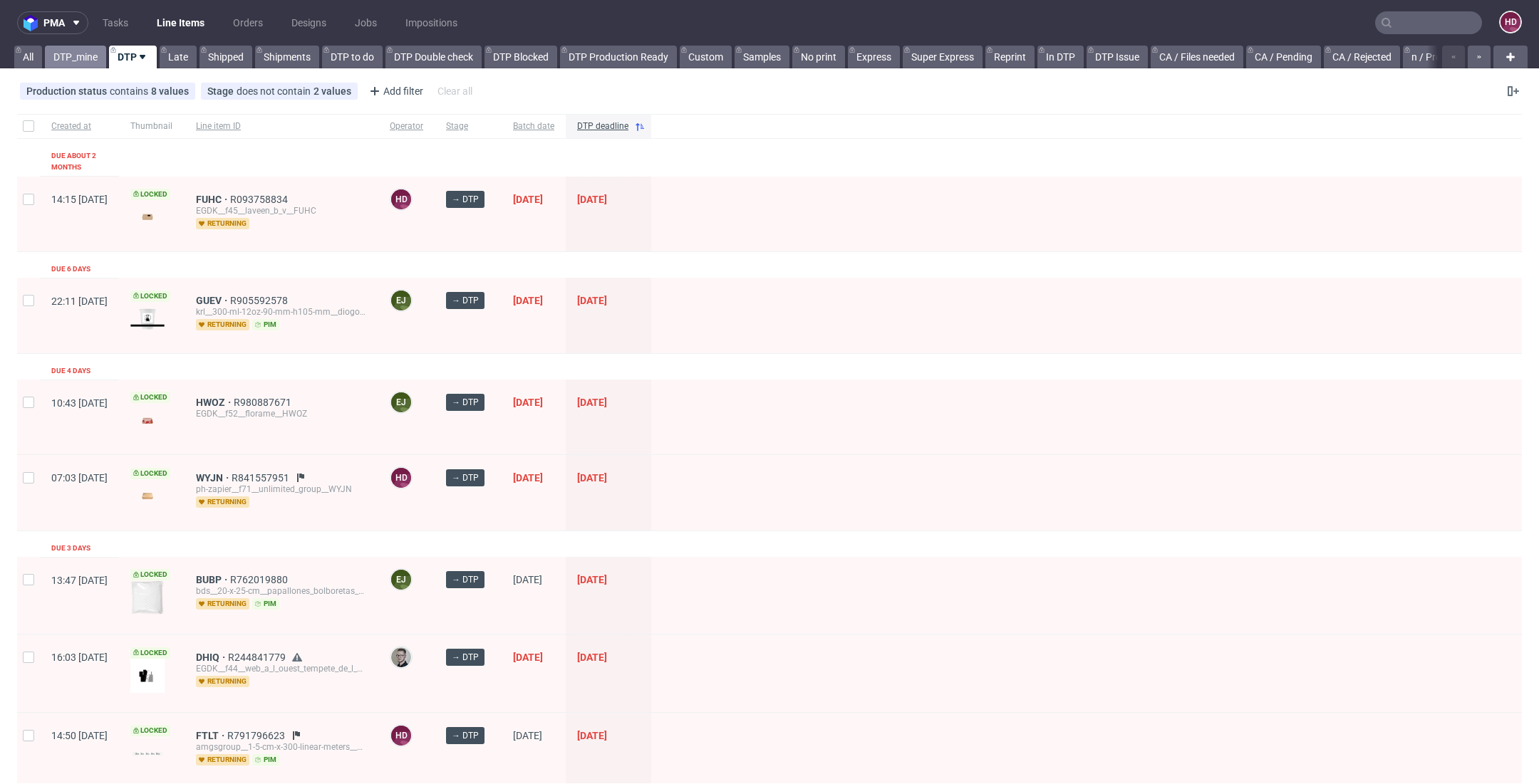
click at [92, 50] on link "DTP_mine" at bounding box center [75, 57] width 61 height 23
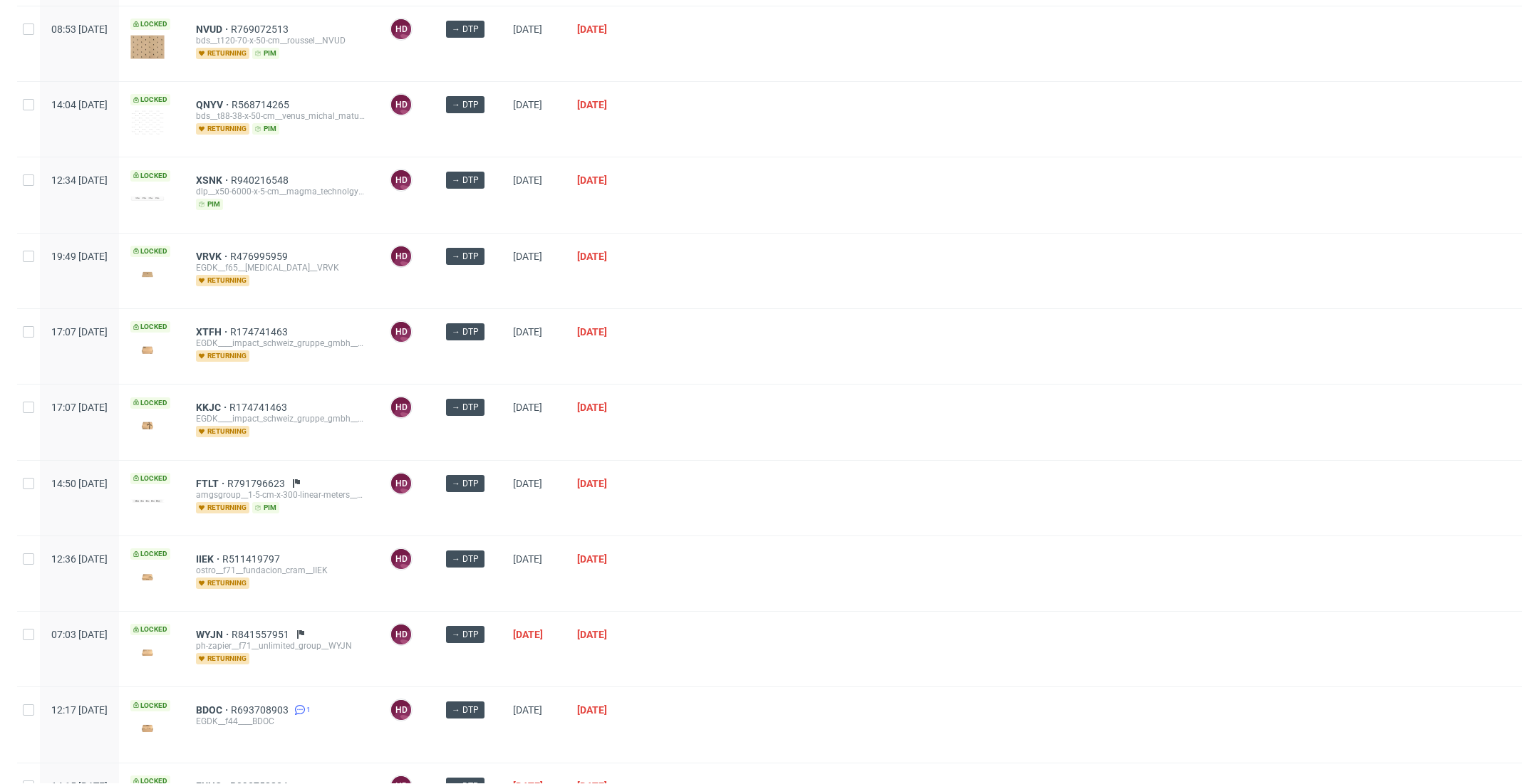
scroll to position [681, 0]
